Goal: Entertainment & Leisure: Consume media (video, audio)

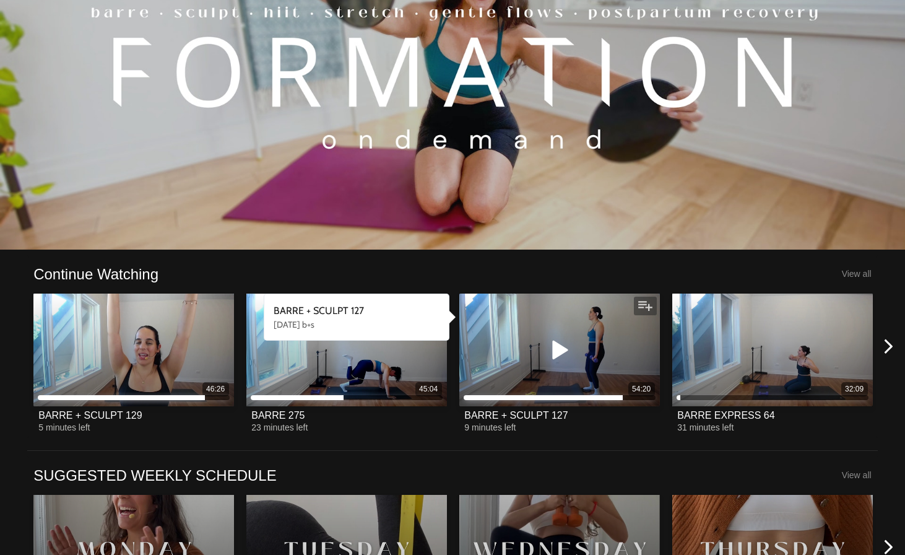
scroll to position [183, 0]
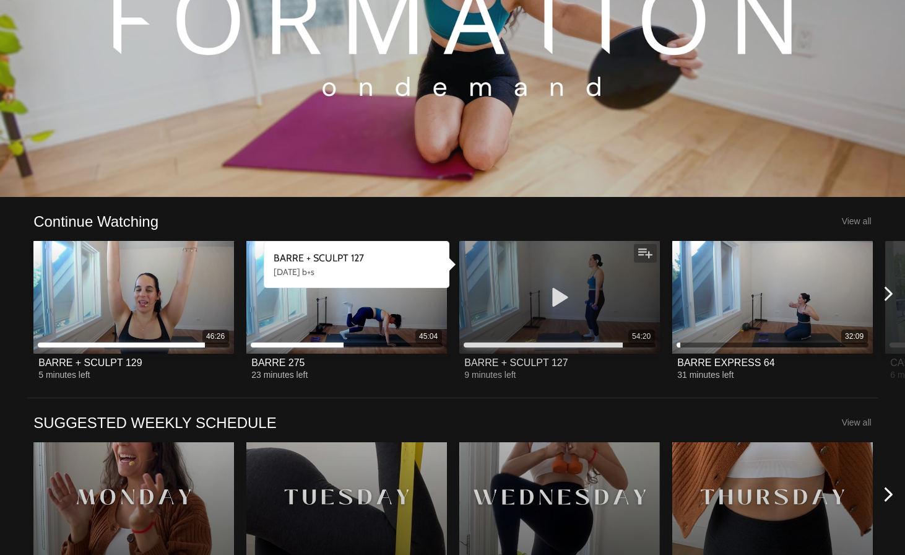
click at [589, 306] on div "54:20" at bounding box center [559, 297] width 200 height 113
